Goal: Task Accomplishment & Management: Use online tool/utility

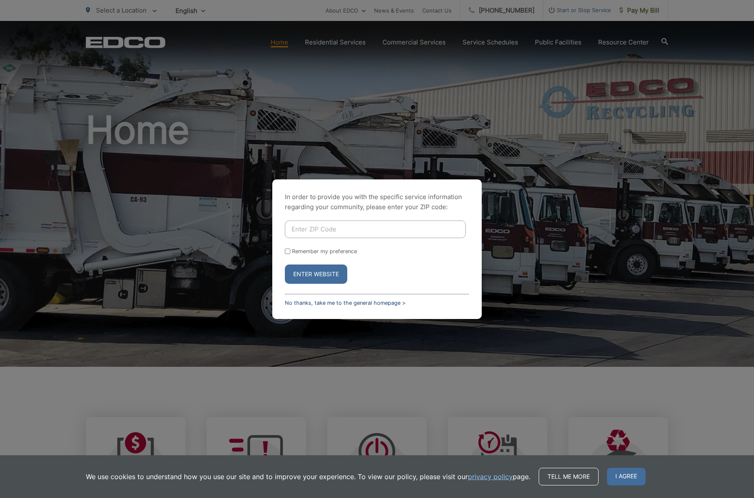
click at [325, 300] on link "No thanks, take me to the general homepage >" at bounding box center [345, 303] width 121 height 6
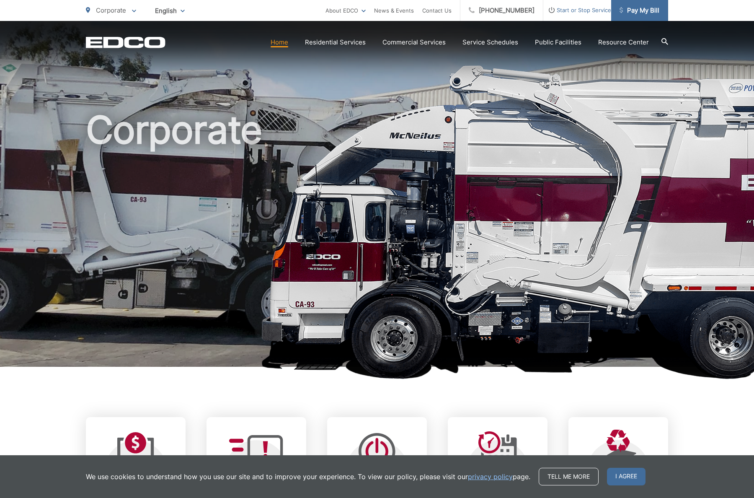
click at [632, 13] on span "Pay My Bill" at bounding box center [640, 10] width 40 height 10
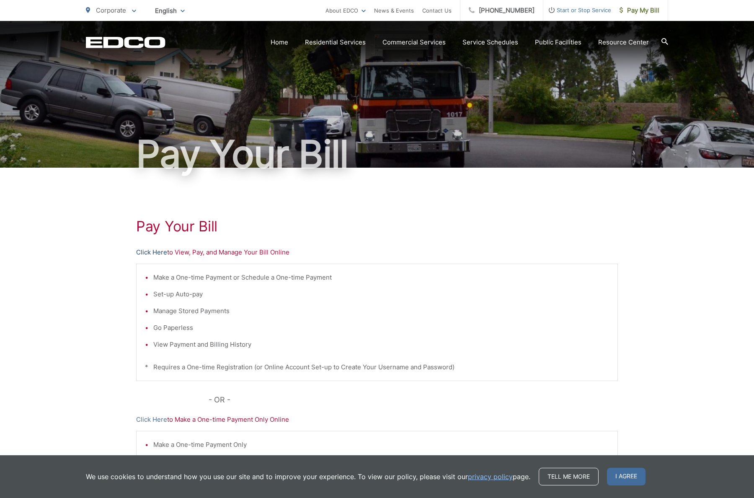
click at [160, 252] on link "Click Here" at bounding box center [151, 252] width 31 height 10
